Goal: Communication & Community: Share content

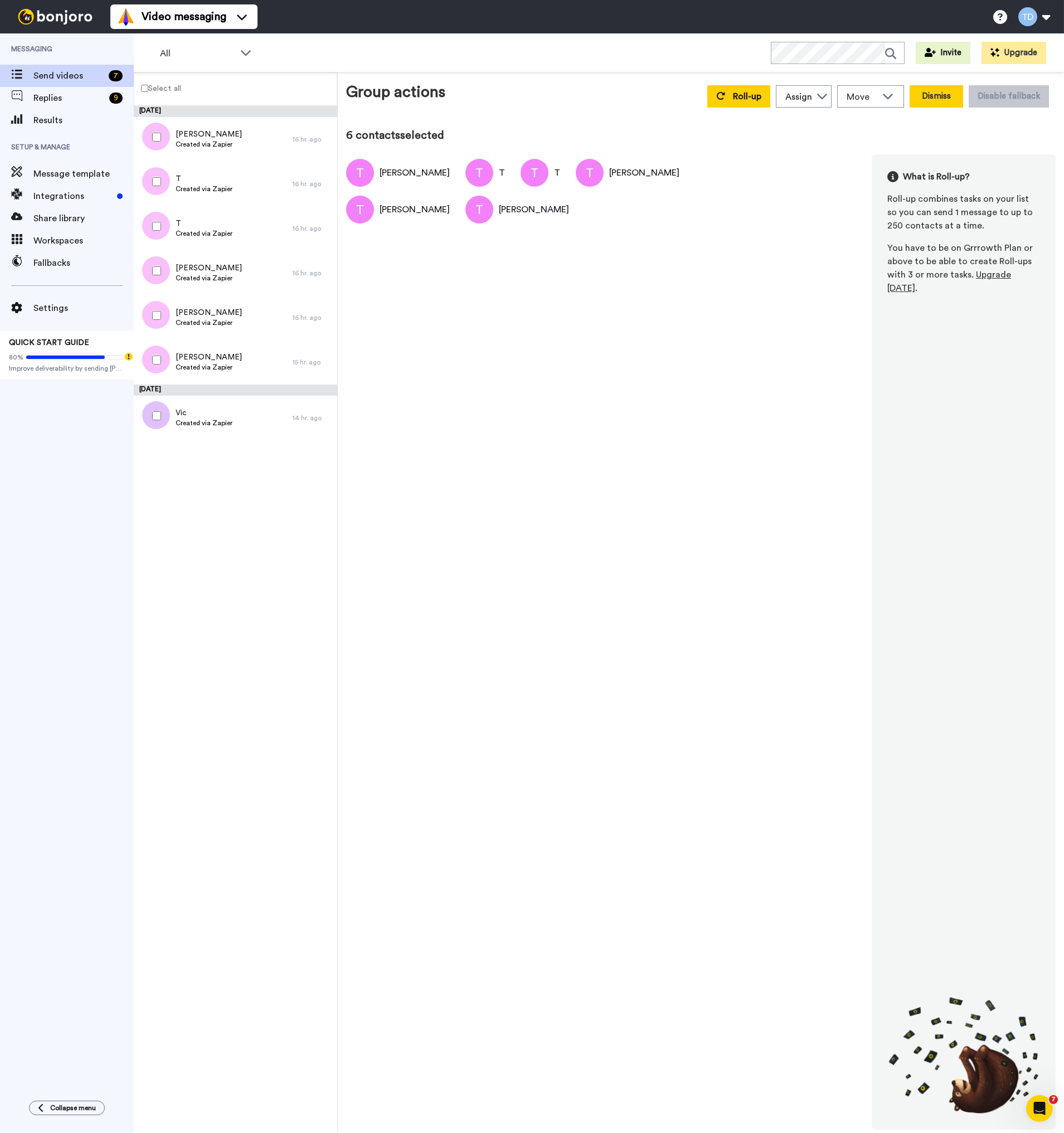
click at [932, 92] on button "Dismiss" at bounding box center [936, 96] width 53 height 23
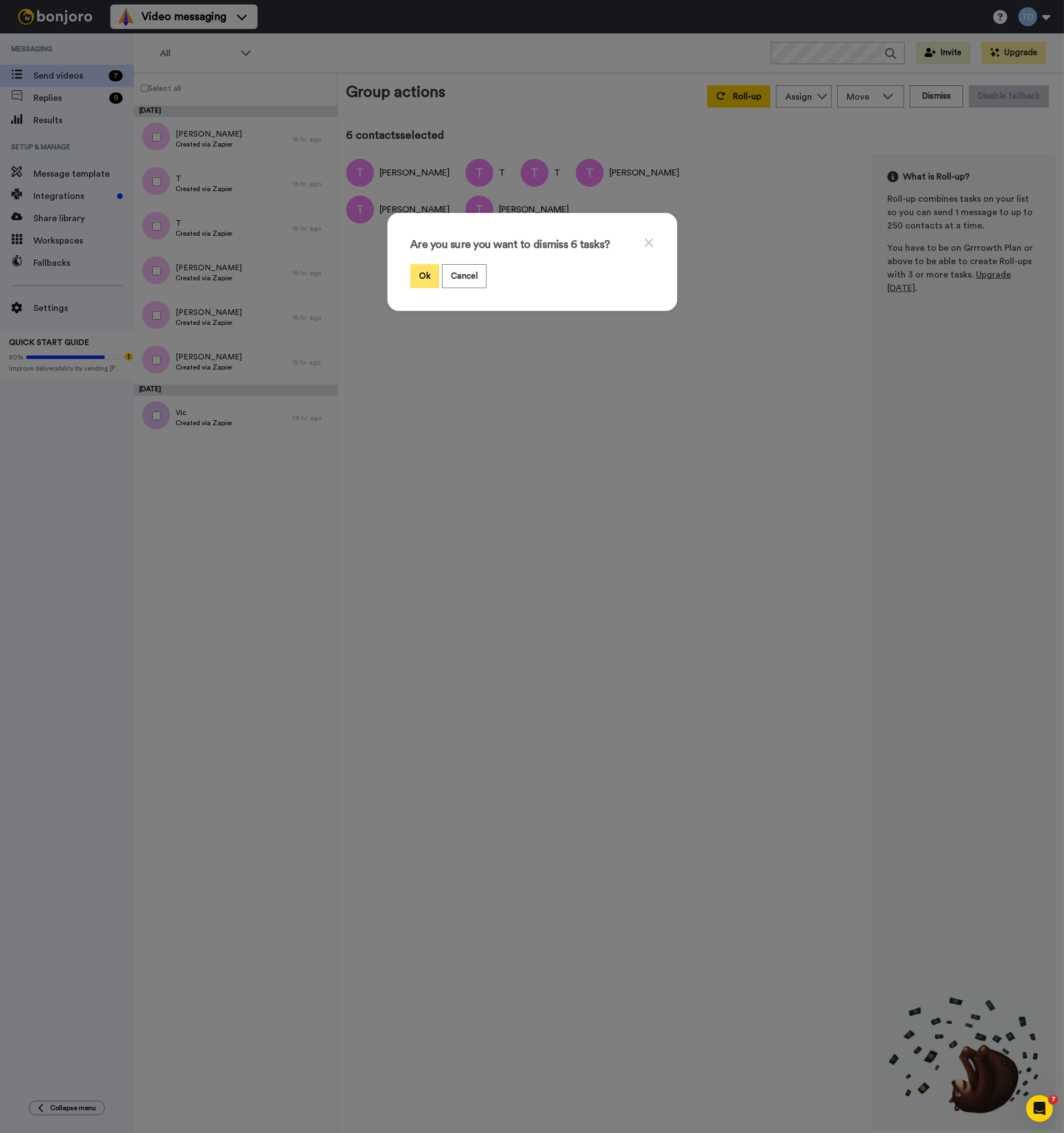
click at [421, 274] on button "Ok" at bounding box center [424, 276] width 29 height 24
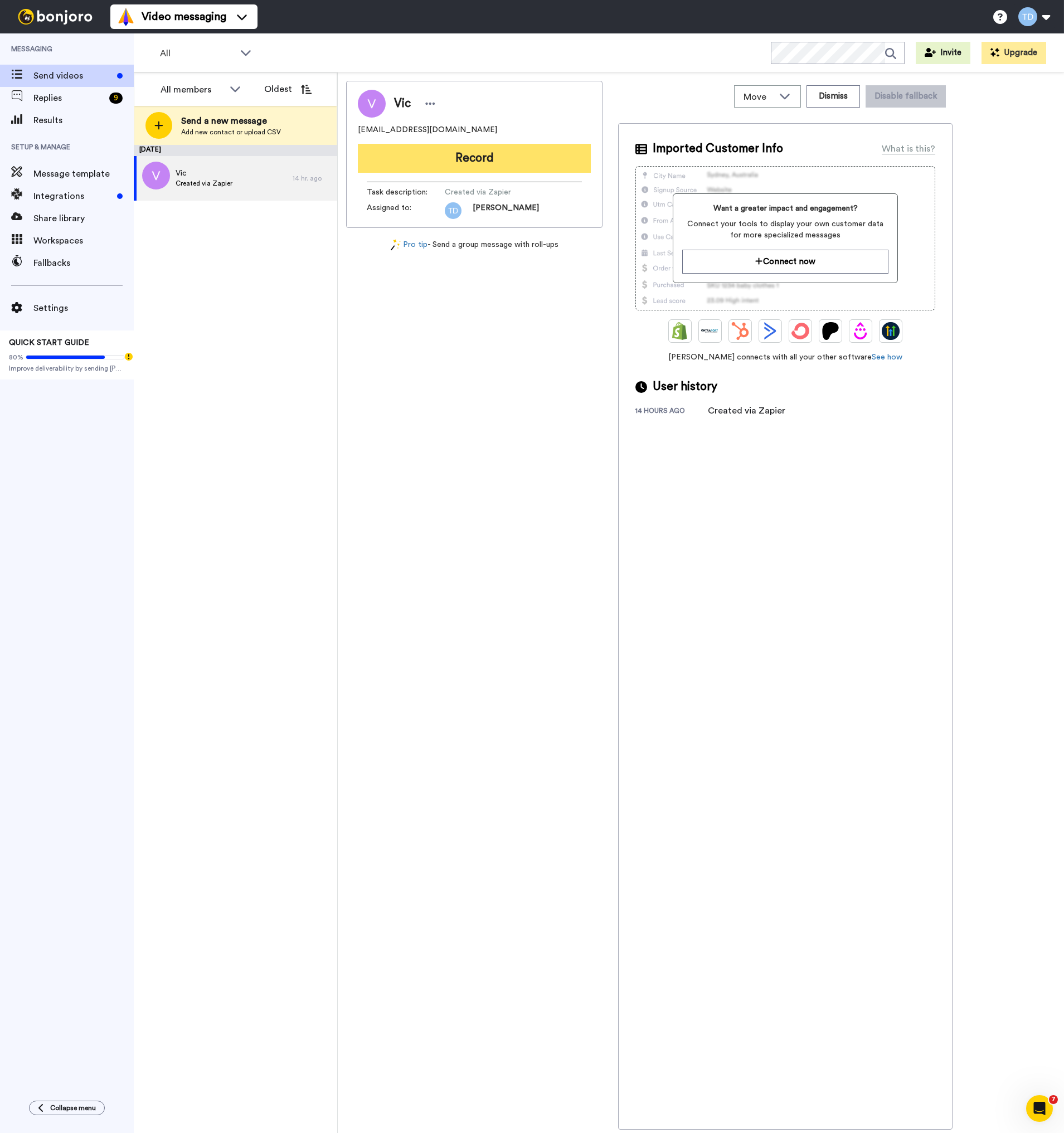
click at [459, 154] on button "Record" at bounding box center [474, 158] width 233 height 29
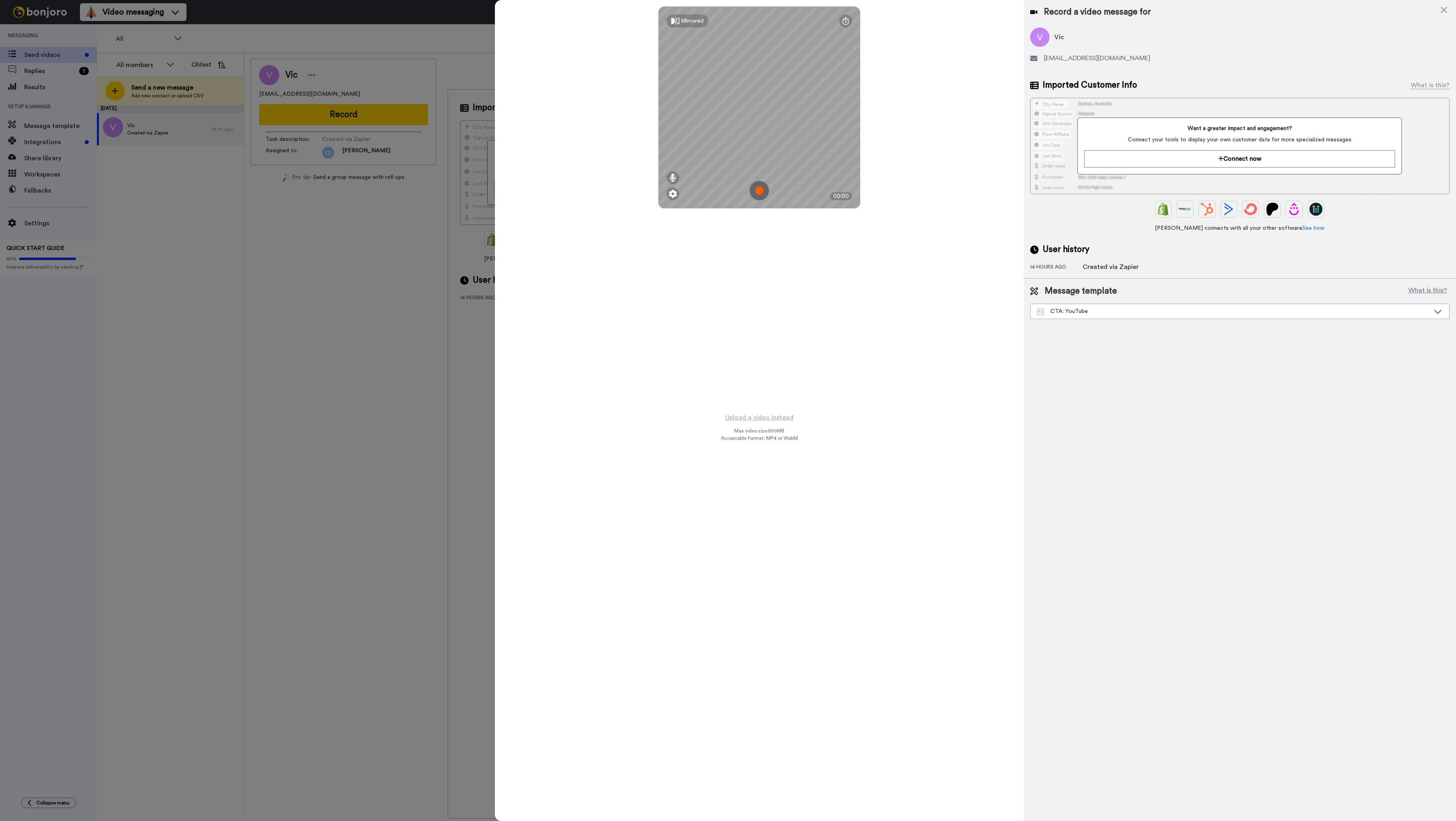
click at [761, 190] on img at bounding box center [759, 191] width 20 height 20
click at [760, 130] on button "Ok" at bounding box center [759, 135] width 21 height 18
click at [758, 190] on img at bounding box center [759, 191] width 20 height 20
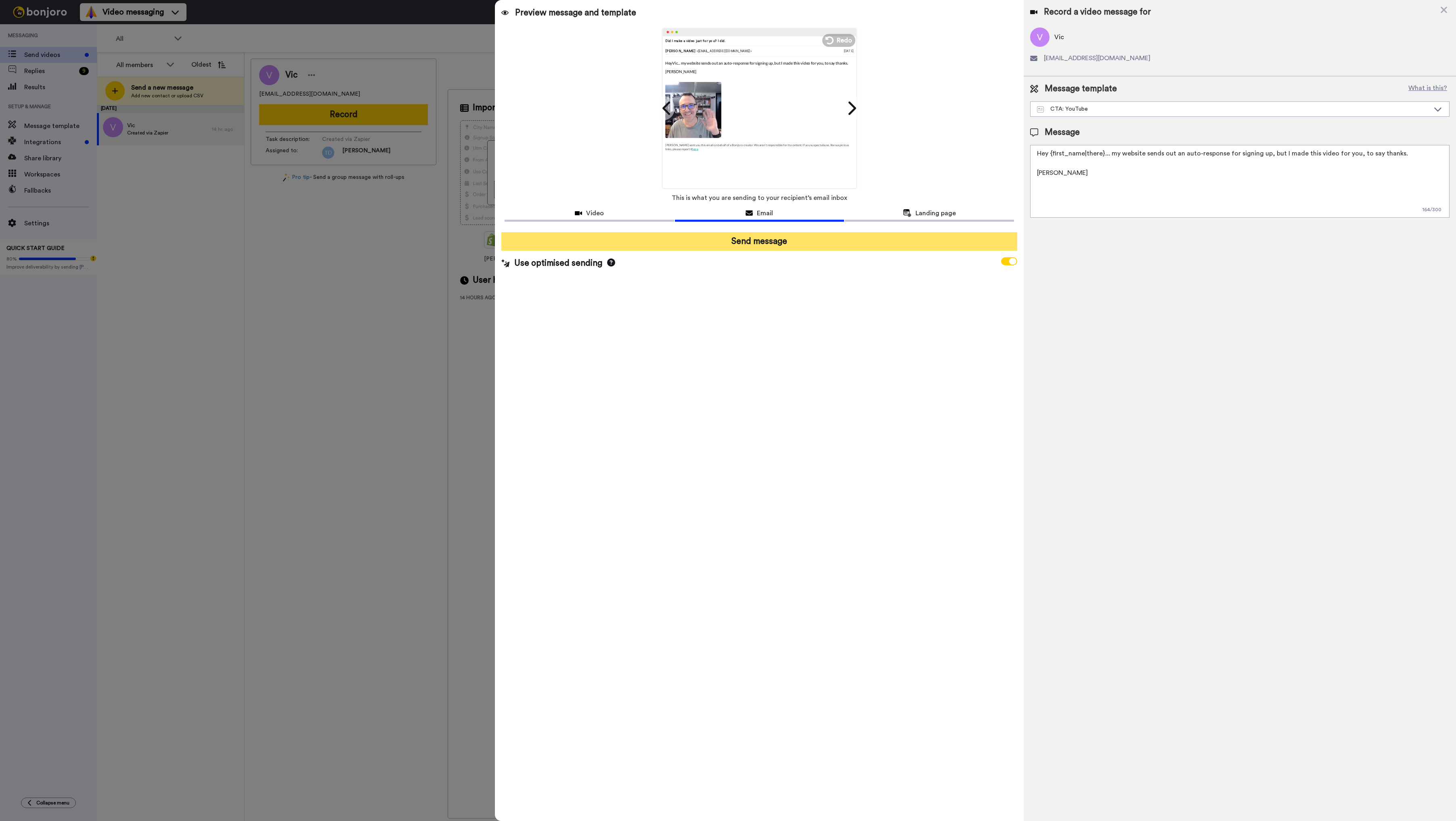
click at [768, 239] on button "Send message" at bounding box center [759, 241] width 515 height 18
